Goal: Task Accomplishment & Management: Complete application form

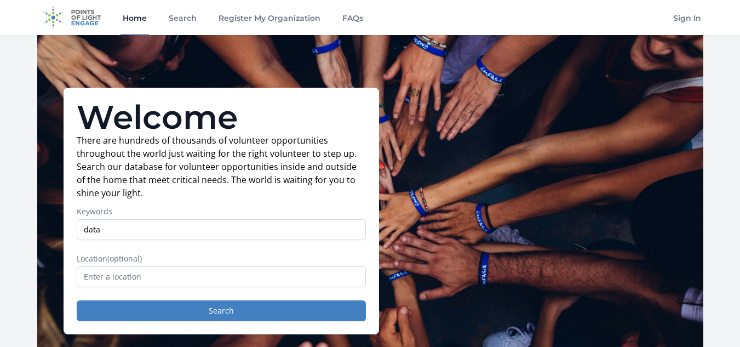
type input "data"
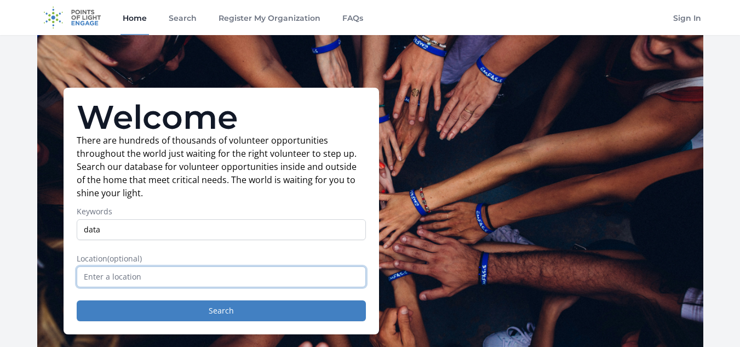
click at [139, 282] on input "text" at bounding box center [221, 276] width 289 height 21
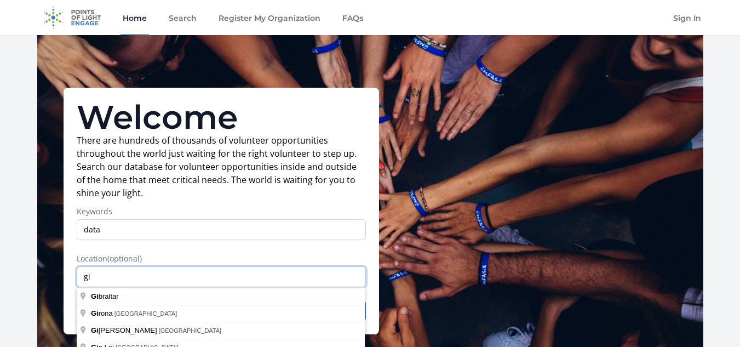
type input "g"
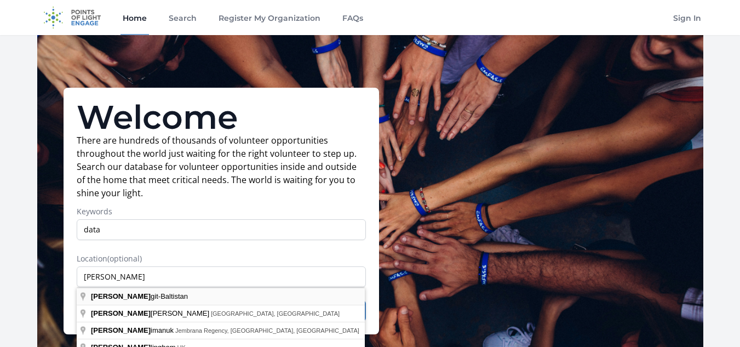
type input "Gilgit-Baltistan"
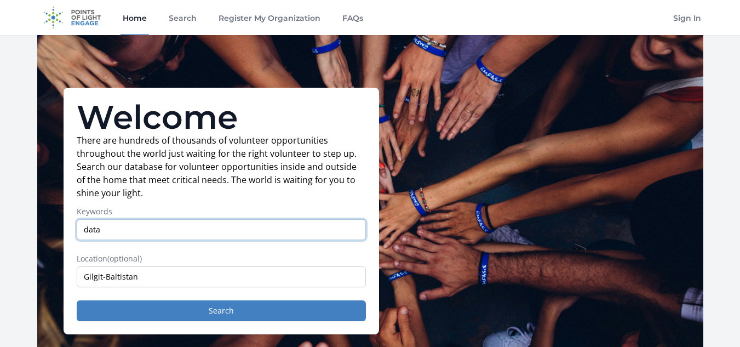
click at [145, 232] on input "data" at bounding box center [221, 229] width 289 height 21
type input "d"
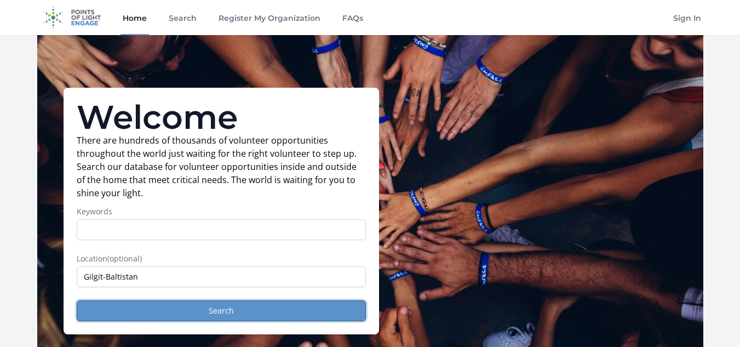
click at [165, 308] on button "Search" at bounding box center [221, 310] width 289 height 21
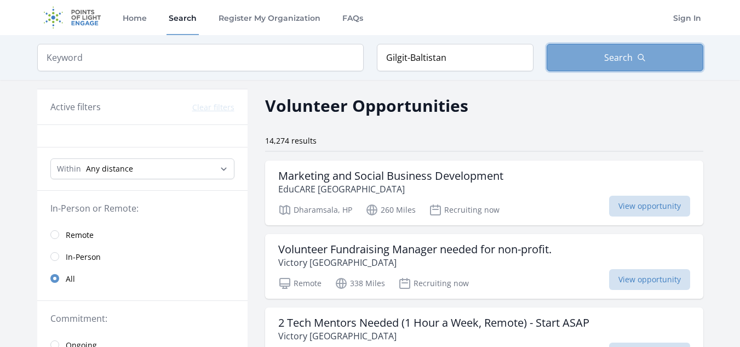
click at [599, 66] on button "Search" at bounding box center [624, 57] width 157 height 27
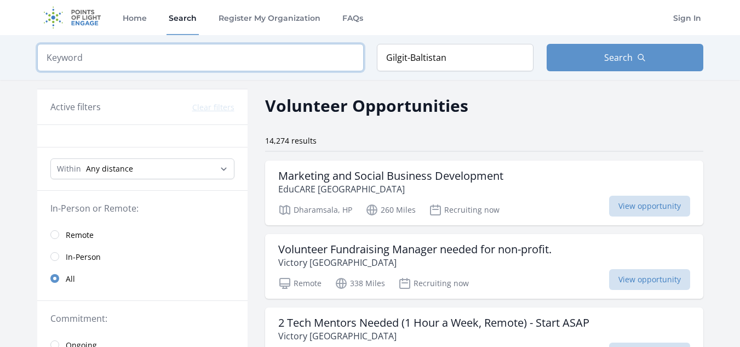
click at [210, 64] on input "search" at bounding box center [200, 57] width 326 height 27
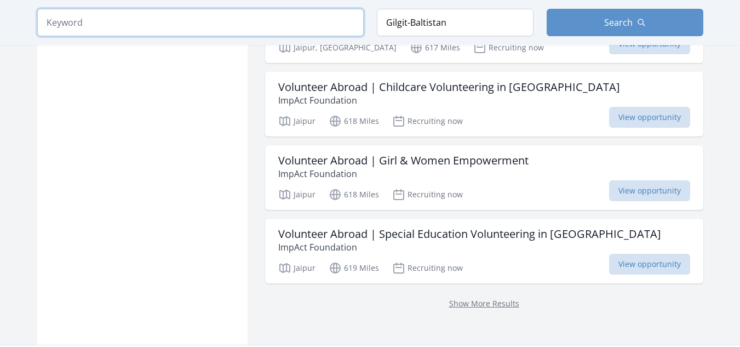
scroll to position [1410, 0]
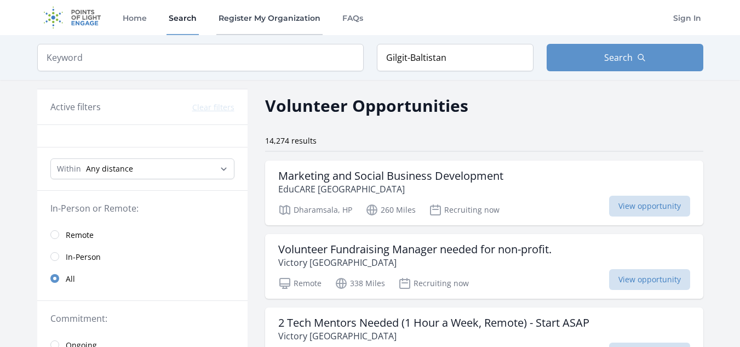
click at [227, 14] on link "Register My Organization" at bounding box center [269, 17] width 106 height 35
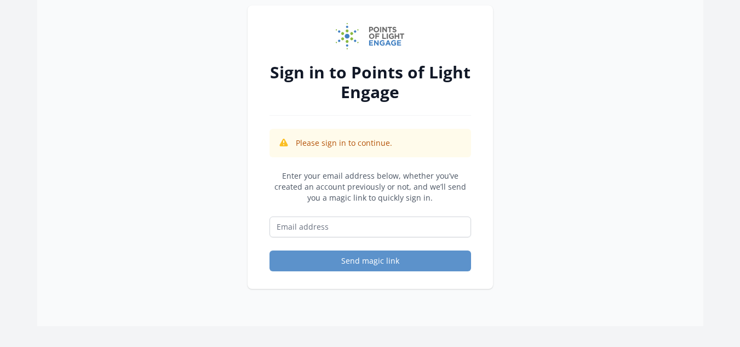
scroll to position [60, 0]
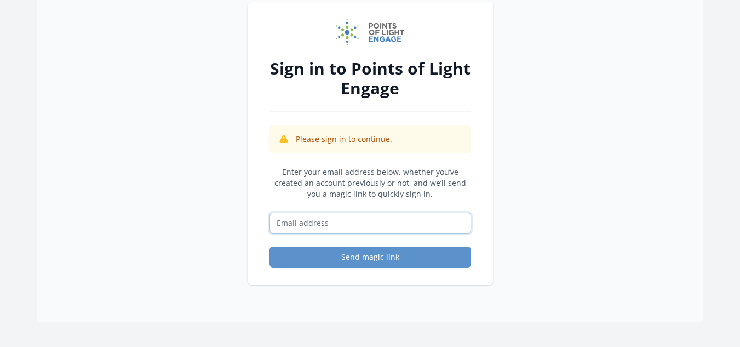
click at [319, 229] on input "Email address" at bounding box center [369, 222] width 201 height 21
click at [307, 227] on input "Email address" at bounding box center [369, 222] width 201 height 21
click at [516, 182] on div "Sign in to Points of Light Engage Please sign in to continue. Enter your email …" at bounding box center [370, 148] width 666 height 347
click at [321, 222] on input "Email address" at bounding box center [369, 222] width 201 height 21
type input "[EMAIL_ADDRESS][DOMAIN_NAME]"
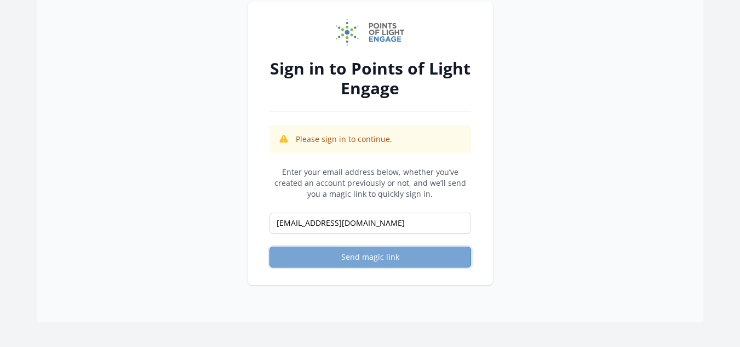
click at [355, 255] on button "Send magic link" at bounding box center [369, 256] width 201 height 21
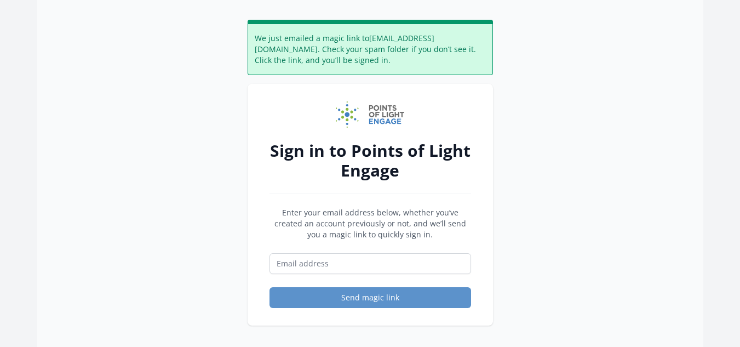
scroll to position [37, 0]
